Goal: Navigation & Orientation: Go to known website

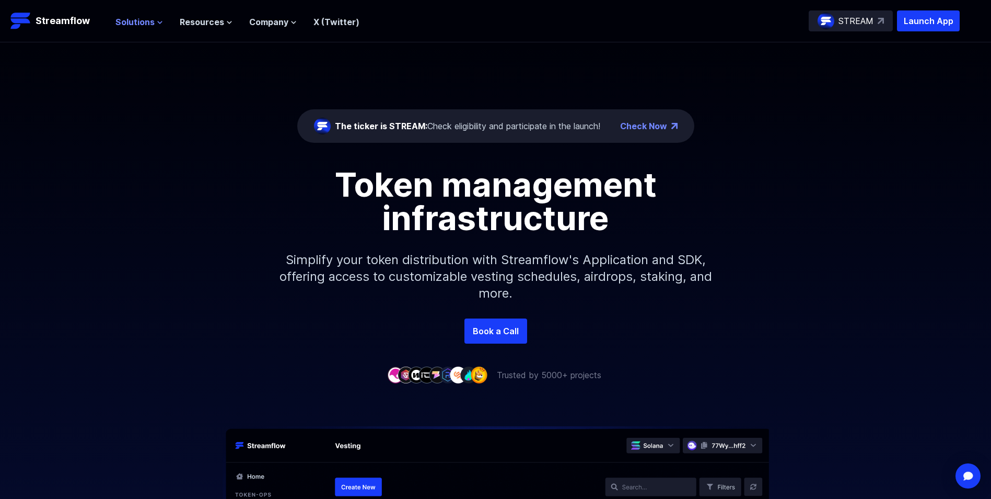
click at [149, 17] on span "Solutions" at bounding box center [135, 22] width 39 height 13
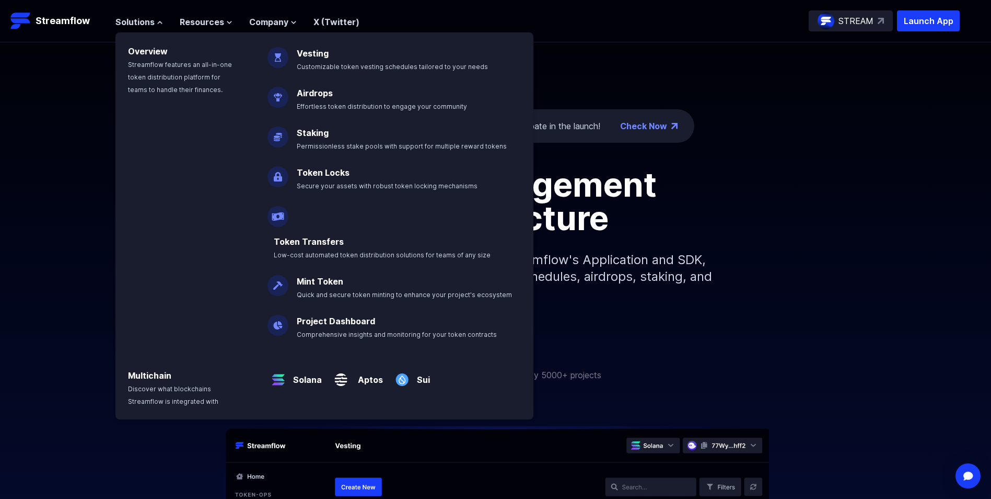
click at [191, 31] on header "Streamflow Launch App STREAM Solutions Overview Streamflow features an all-in-o…" at bounding box center [495, 21] width 991 height 42
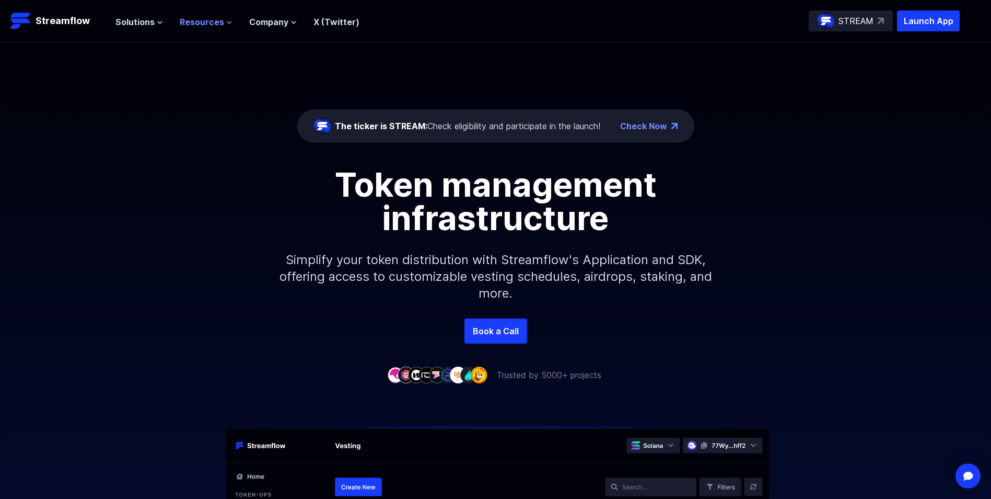
click at [202, 22] on span "Resources" at bounding box center [202, 22] width 44 height 13
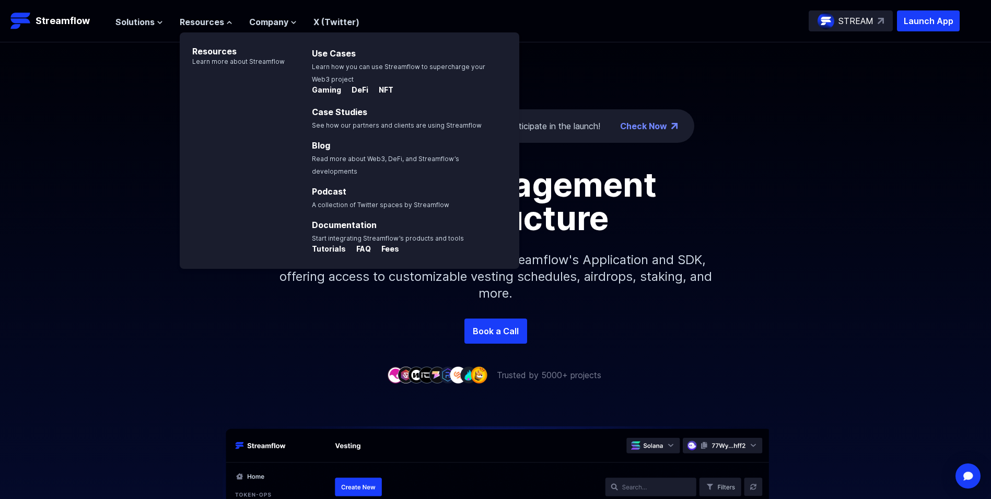
click at [205, 306] on div "Token management infrastructure Simplify your token distribution with Streamflo…" at bounding box center [495, 243] width 991 height 151
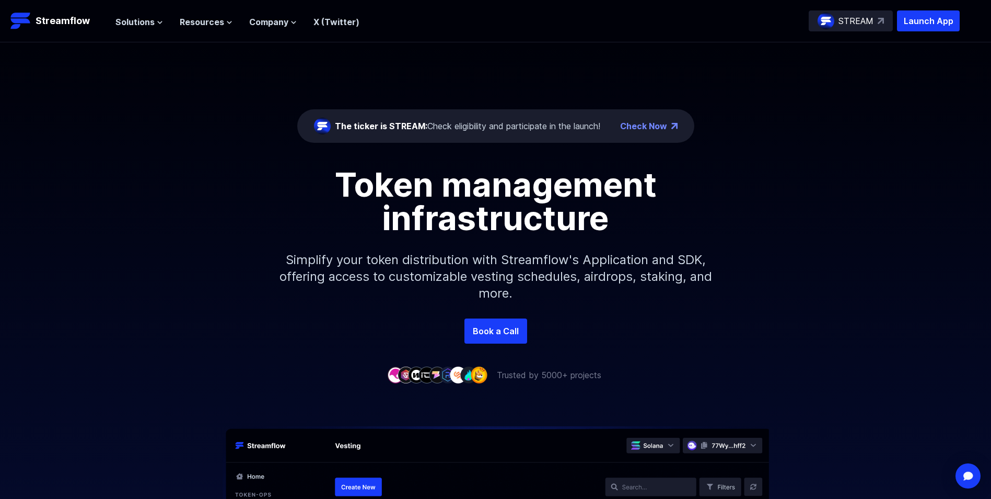
click at [880, 16] on div "STREAM" at bounding box center [851, 20] width 84 height 21
click at [914, 19] on p "Launch App" at bounding box center [928, 20] width 63 height 21
